Goal: Find specific page/section: Find specific page/section

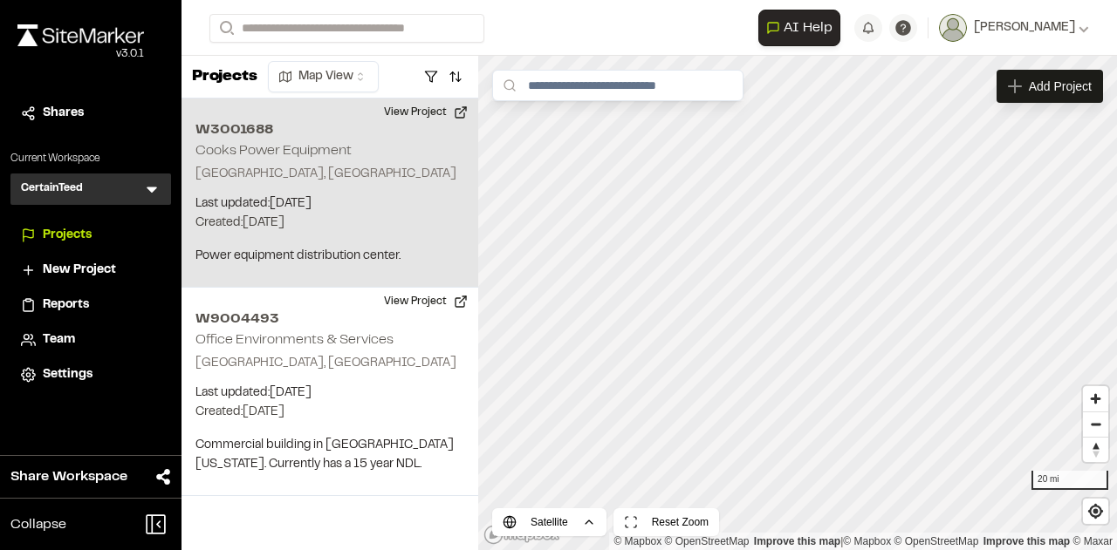
click at [265, 142] on div "W3001688 Cooks Power Equipment [GEOGRAPHIC_DATA], [GEOGRAPHIC_DATA] Last update…" at bounding box center [329, 193] width 297 height 189
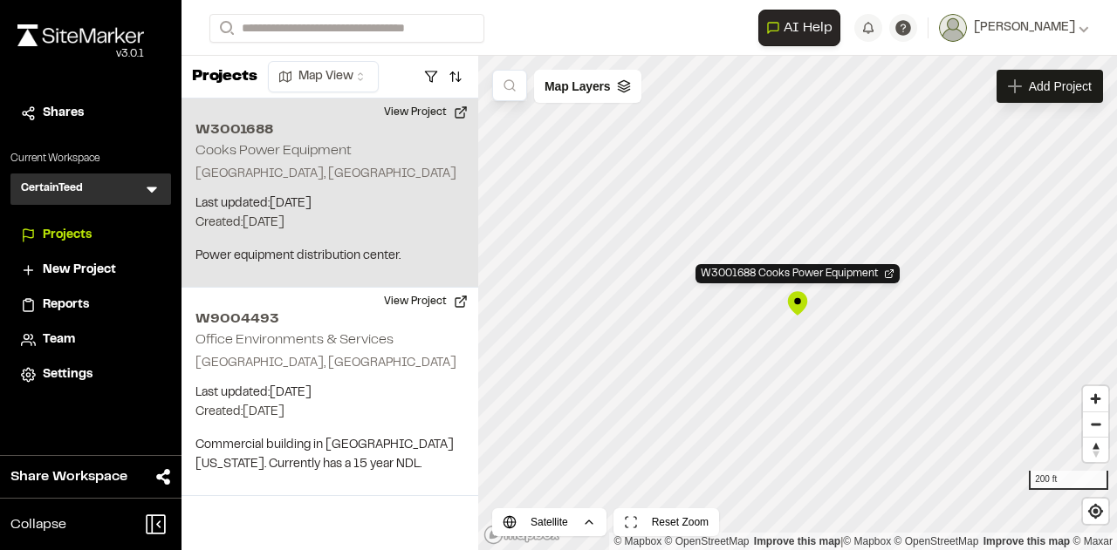
click at [233, 127] on h2 "W3001688" at bounding box center [329, 130] width 269 height 21
click at [434, 107] on button "View Project" at bounding box center [425, 113] width 105 height 28
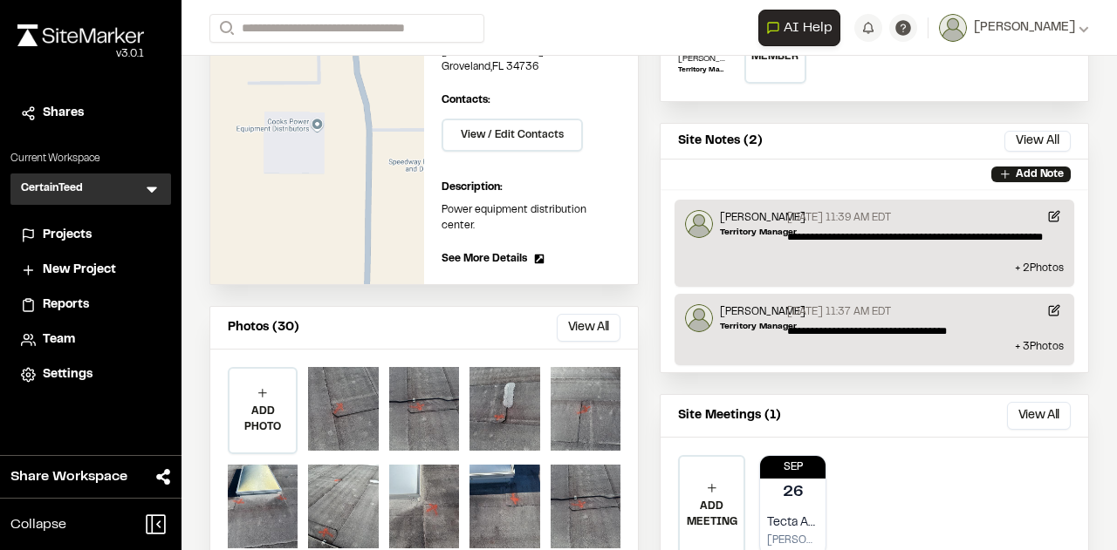
scroll to position [311, 0]
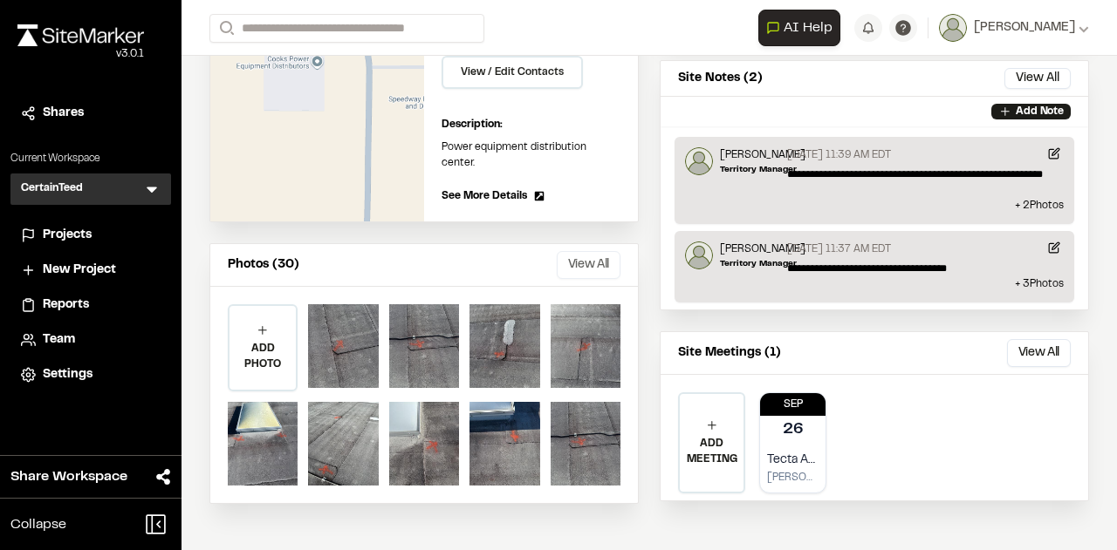
click at [576, 251] on button "View All" at bounding box center [589, 265] width 64 height 28
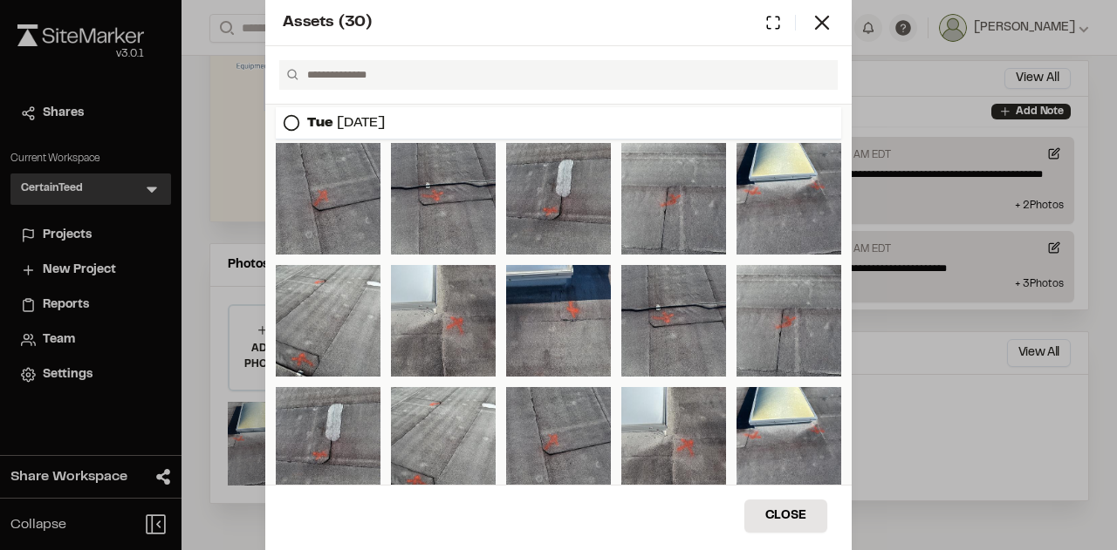
scroll to position [0, 0]
click at [823, 18] on icon at bounding box center [822, 22] width 24 height 24
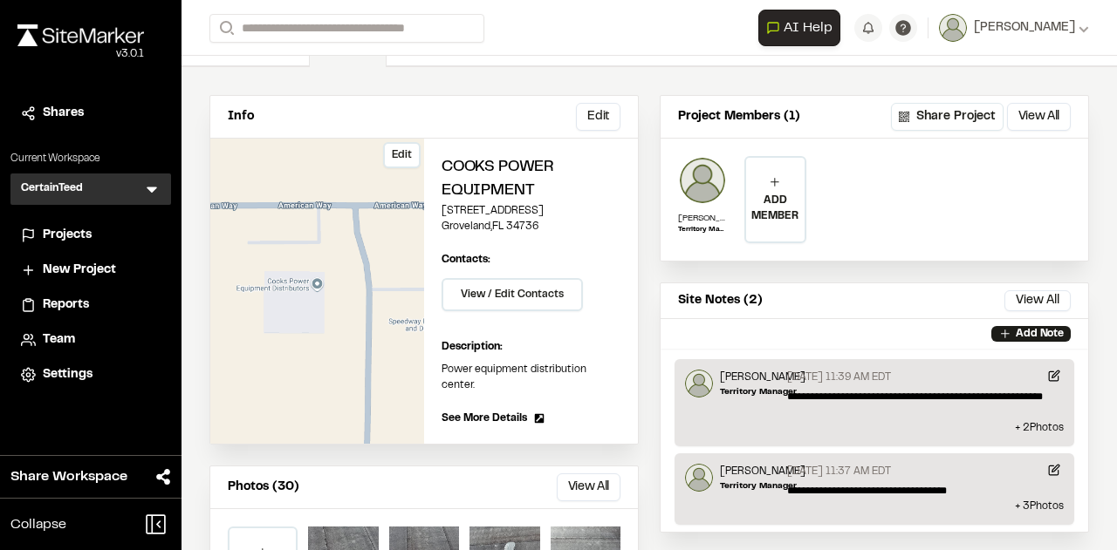
scroll to position [174, 0]
